Goal: Information Seeking & Learning: Learn about a topic

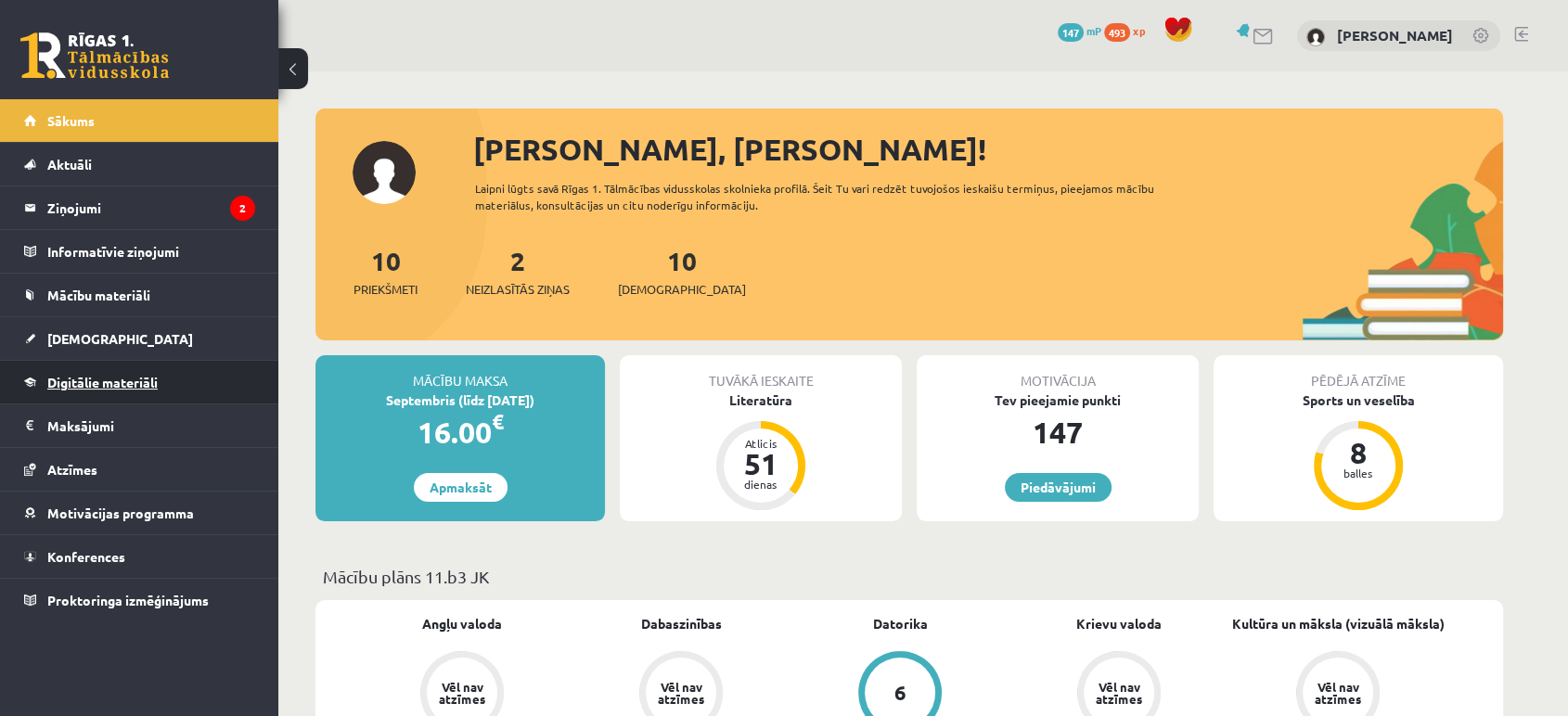
click at [129, 369] on link "Digitālie materiāli" at bounding box center [139, 382] width 231 height 43
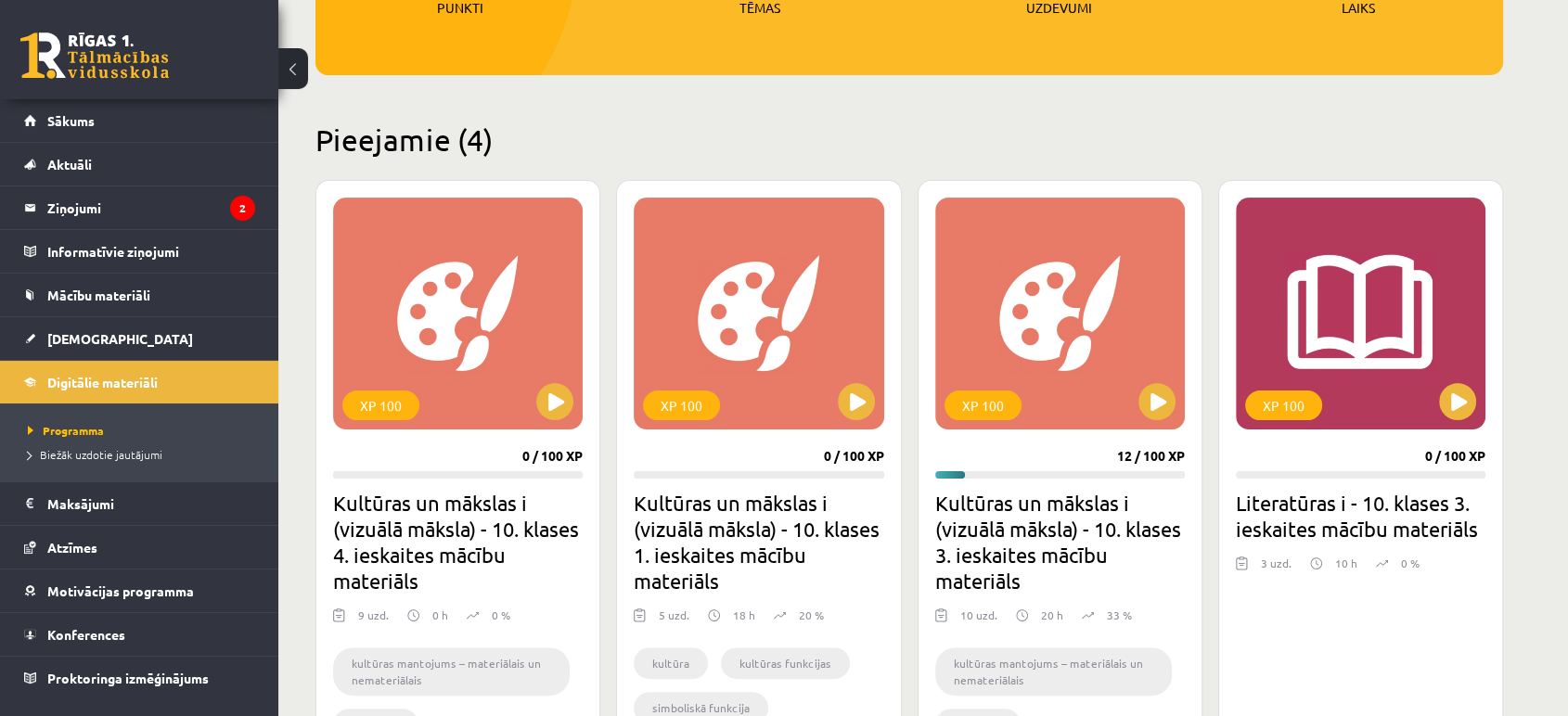
scroll to position [350, 0]
click at [837, 420] on div "XP 100" at bounding box center [758, 313] width 249 height 232
click at [665, 413] on div "XP 100" at bounding box center [682, 404] width 77 height 30
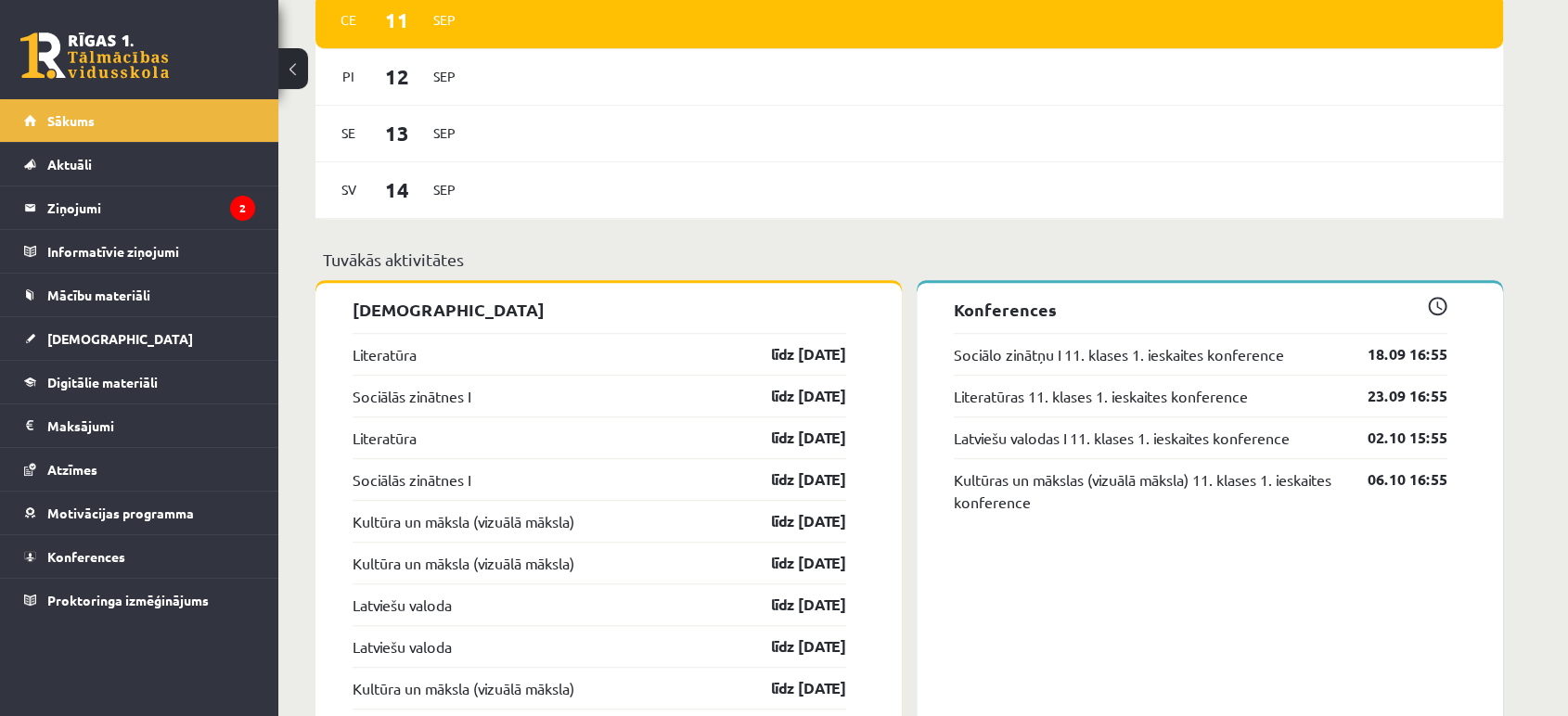
scroll to position [1251, 0]
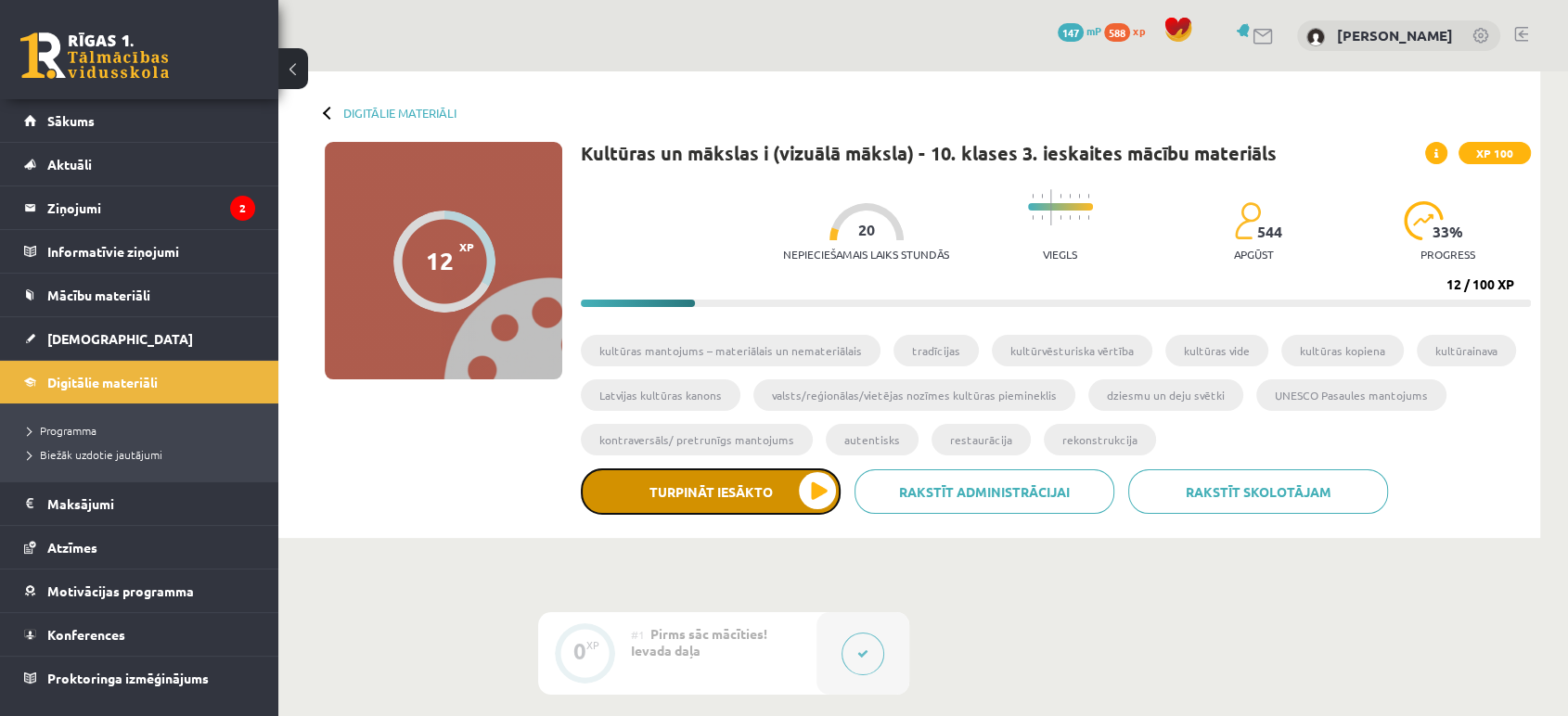
click at [792, 505] on button "Turpināt iesākto" at bounding box center [711, 492] width 260 height 47
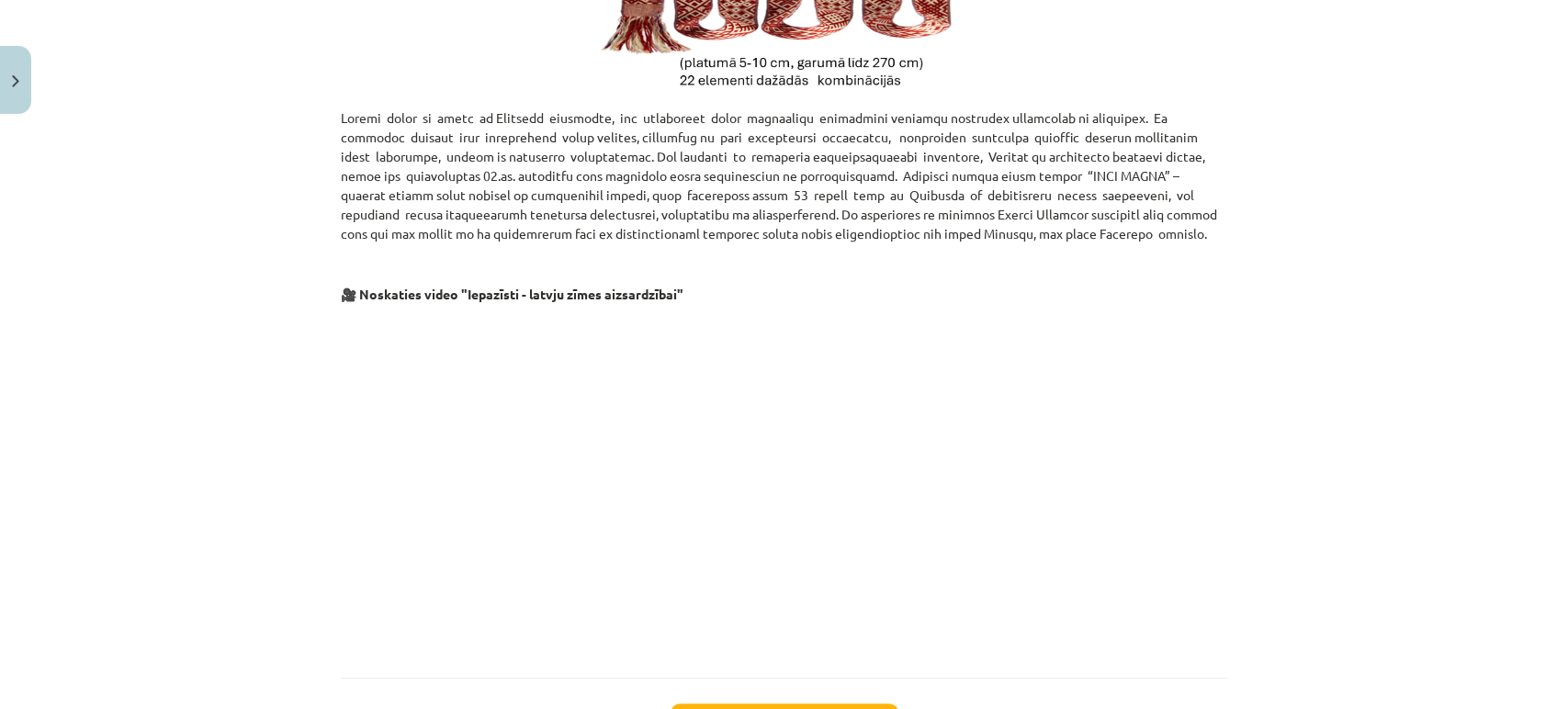
scroll to position [921, 0]
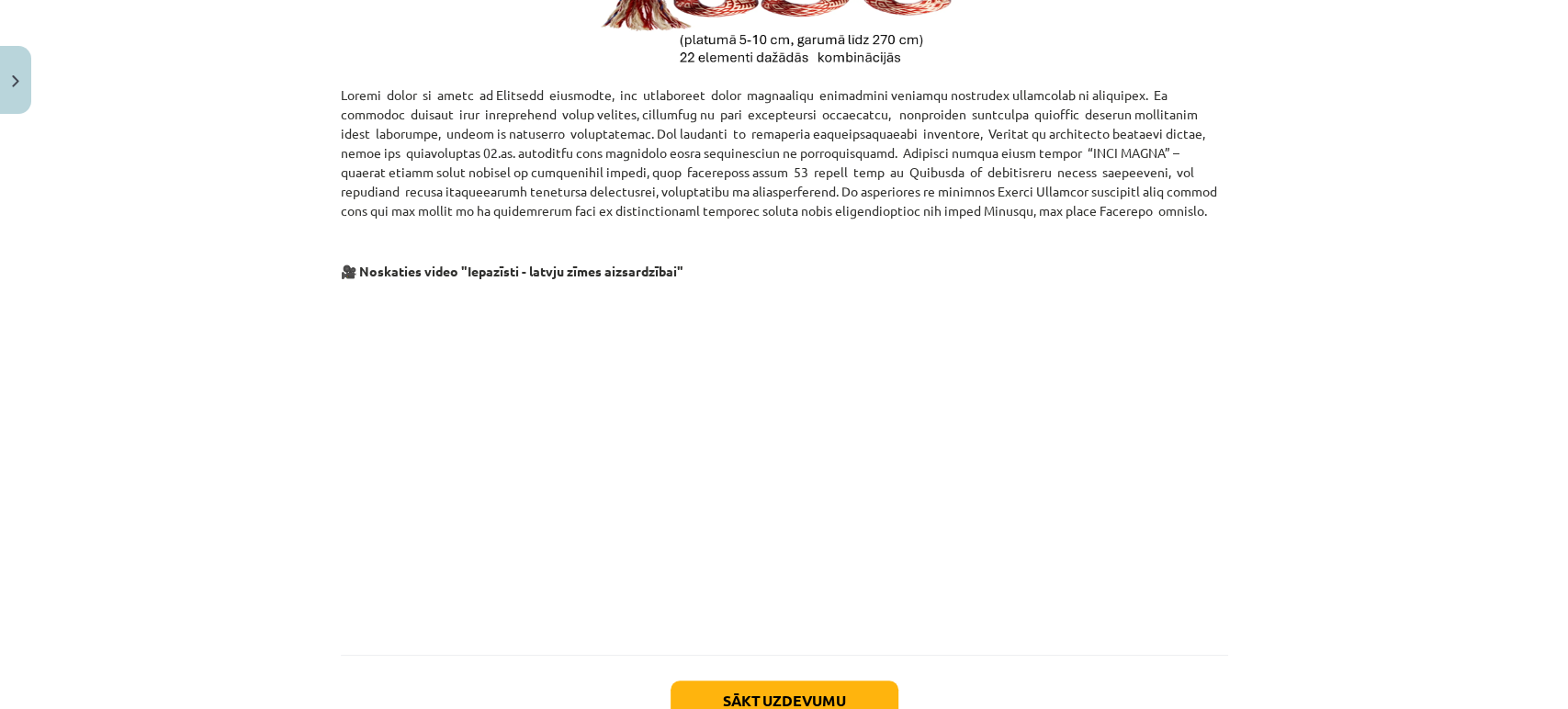
scroll to position [909, 0]
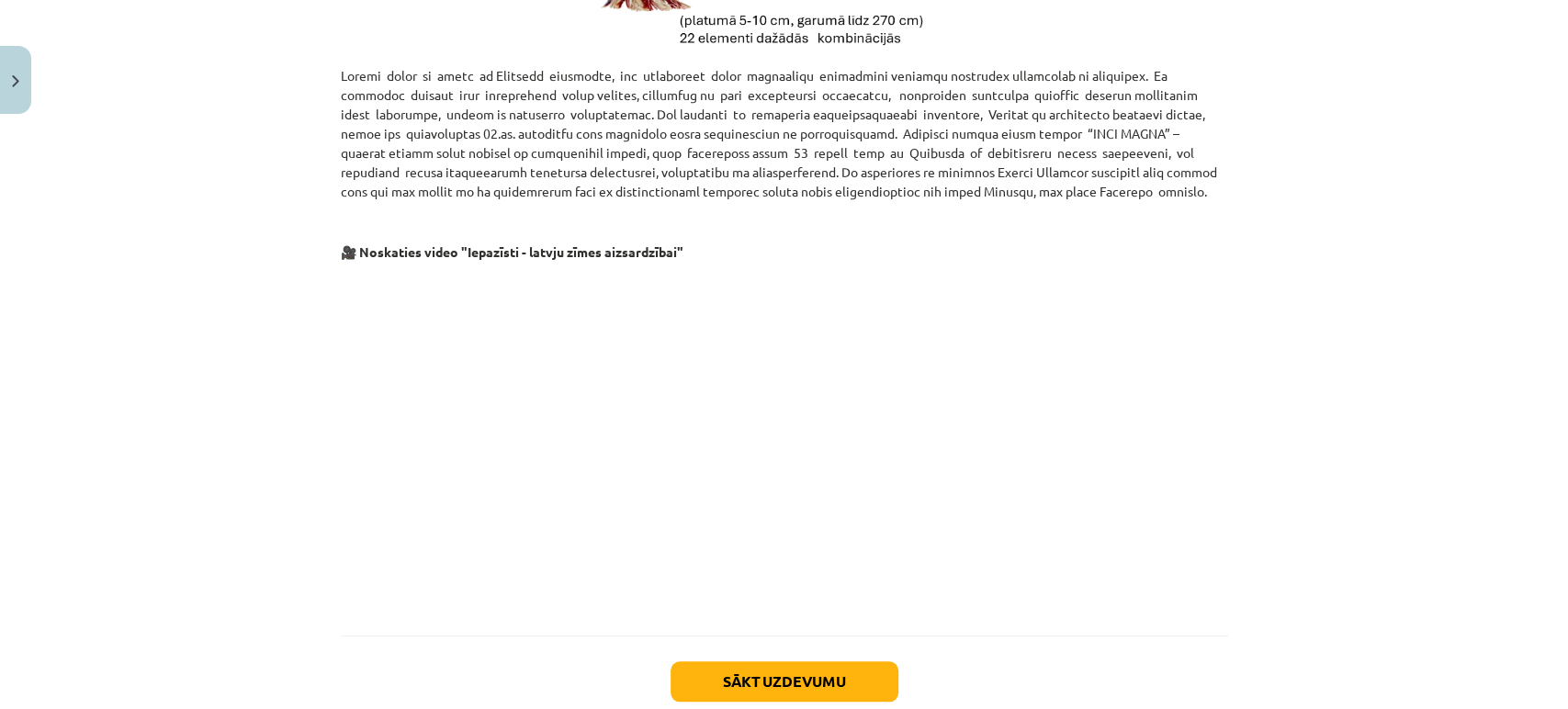
click at [262, 498] on div "Mācību tēma: Kultūras un mākslas i (vizuālā māksla) - 10. klases 3. ieskaites m…" at bounding box center [784, 354] width 1568 height 709
click at [1161, 494] on p at bounding box center [784, 441] width 888 height 335
click at [894, 636] on div "Lielvārdes tipa jostas 🎥 Noskaties video "Iepazīsti - latvju zīmes aizsardzībai"" at bounding box center [784, 33] width 888 height 1203
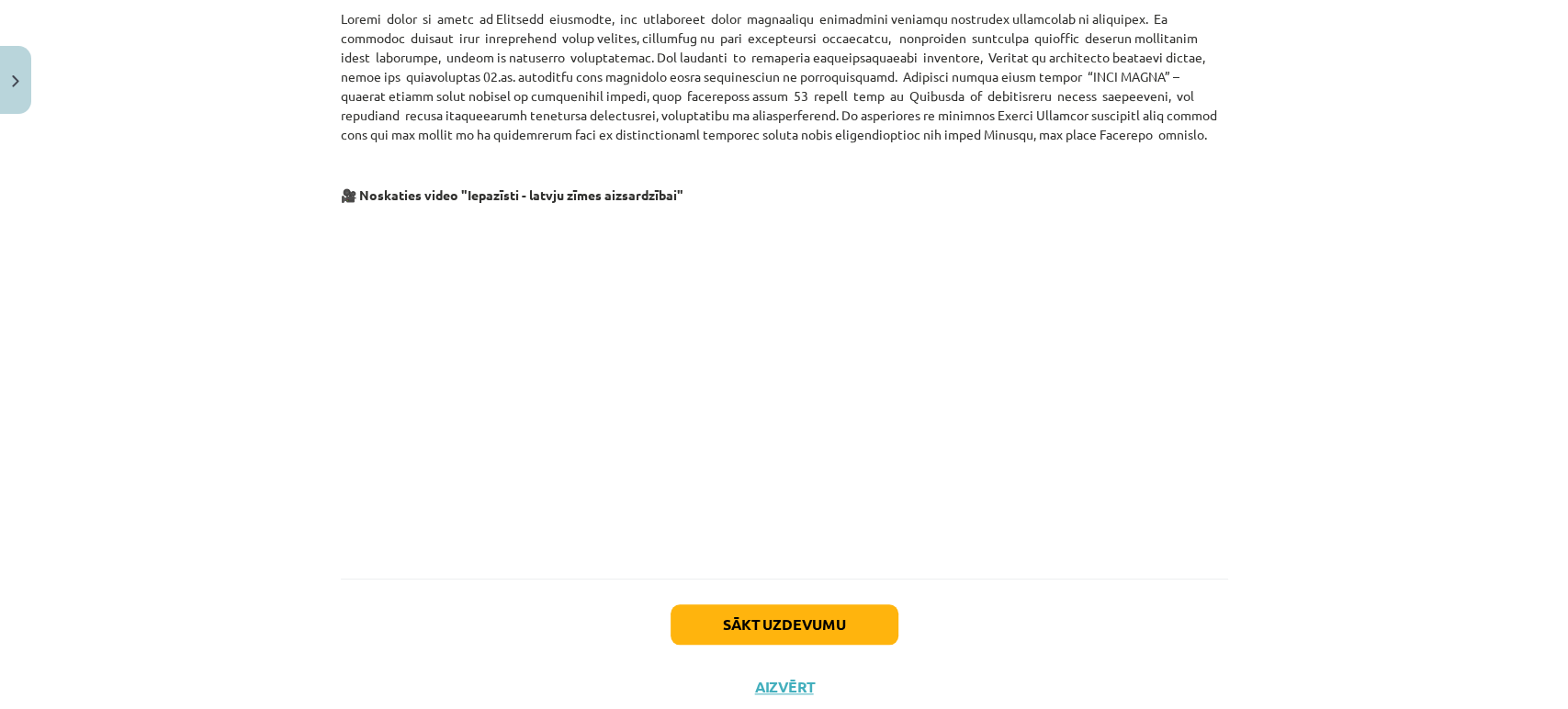
scroll to position [1021, 0]
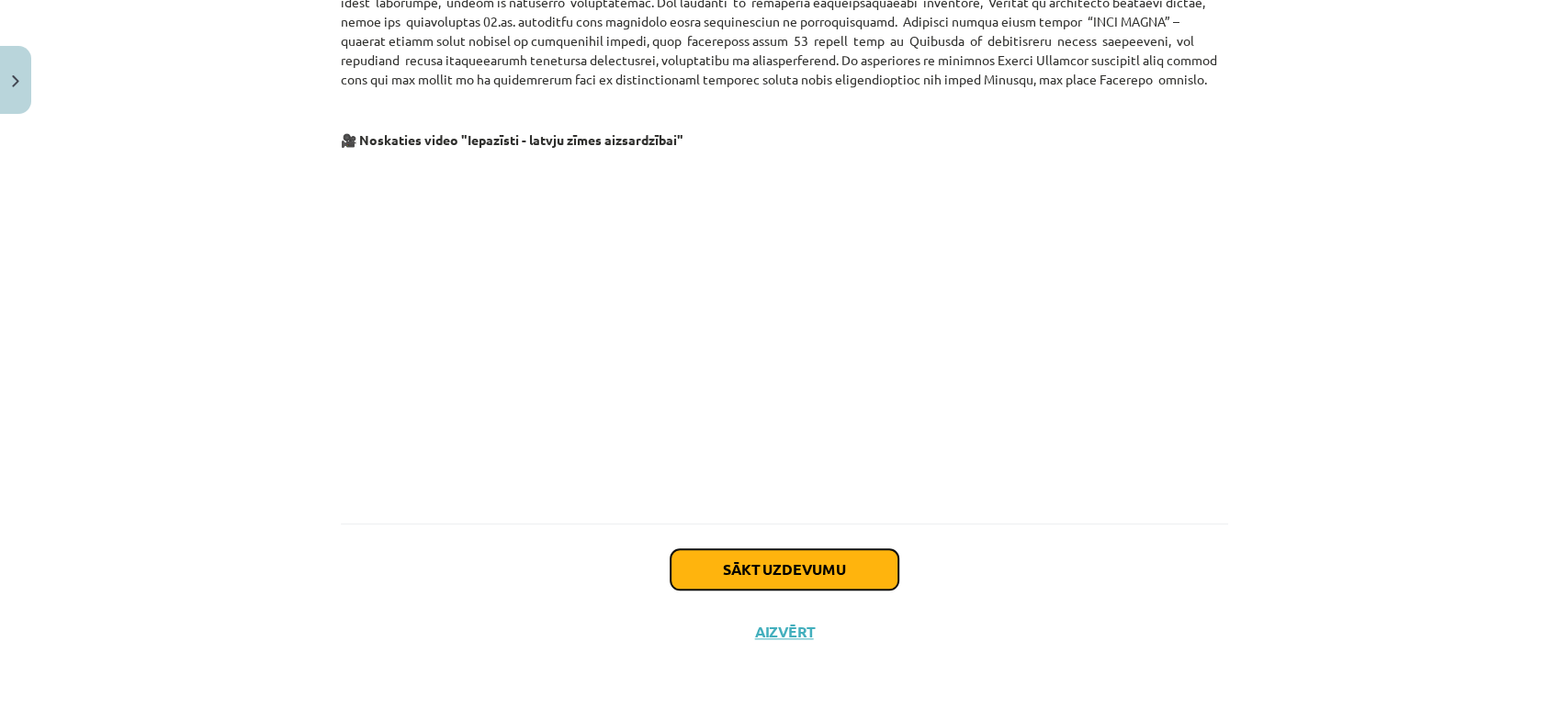
click at [834, 557] on button "Sākt uzdevumu" at bounding box center [784, 569] width 228 height 40
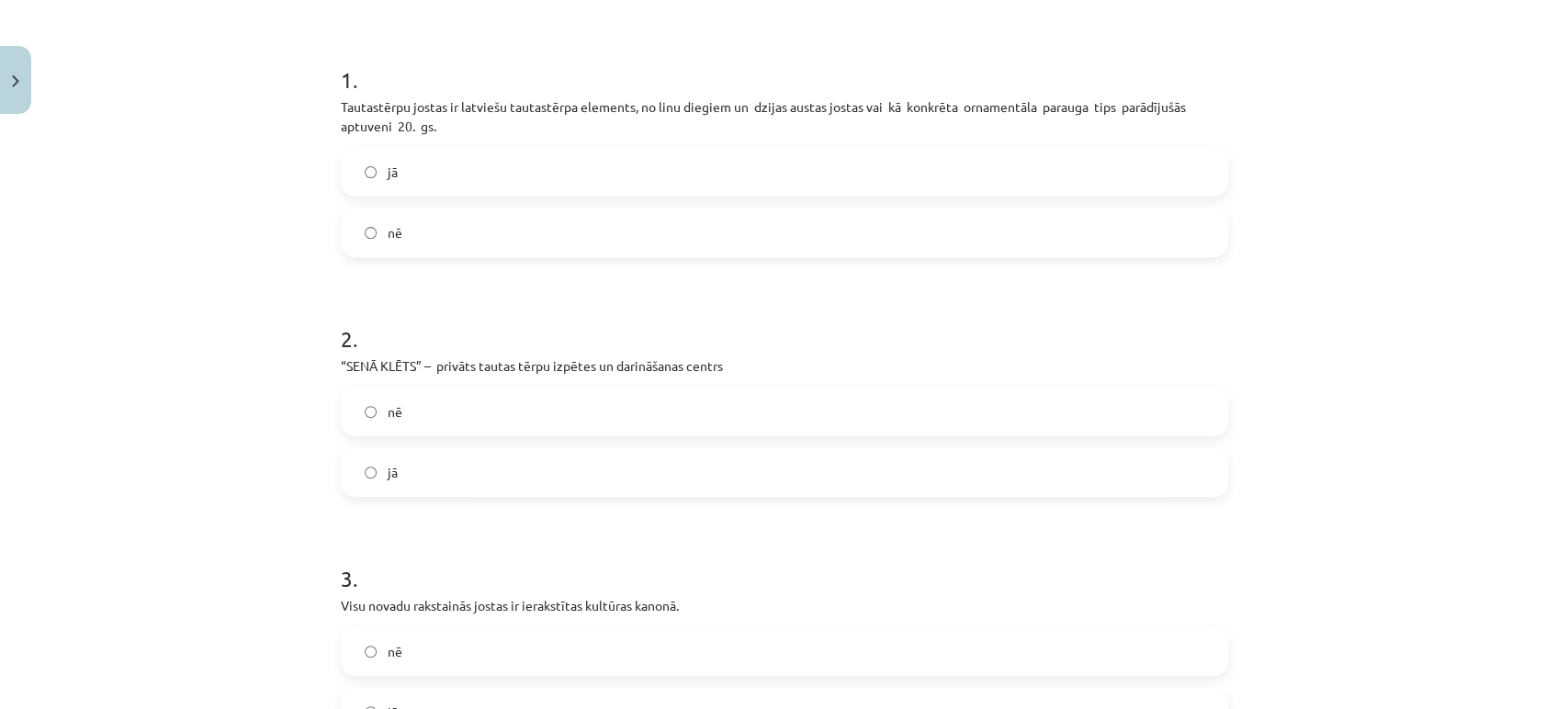
scroll to position [45, 0]
